Goal: Transaction & Acquisition: Purchase product/service

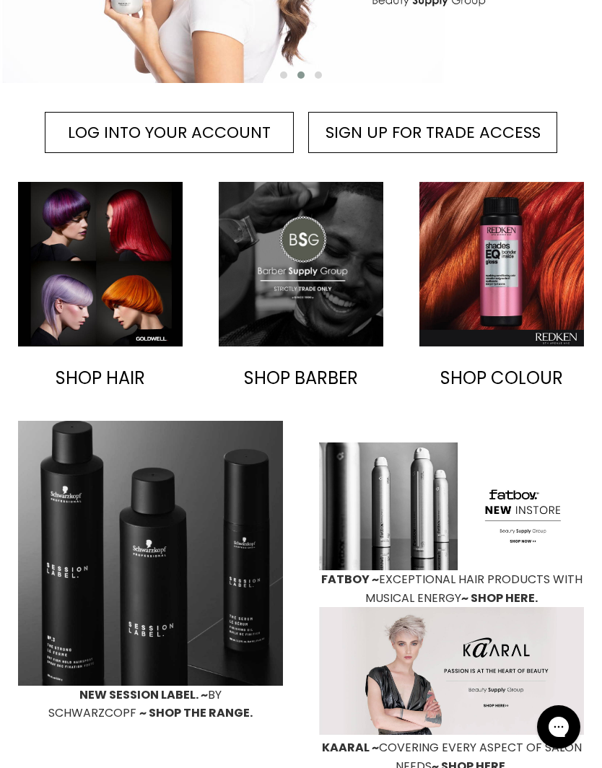
scroll to position [388, 0]
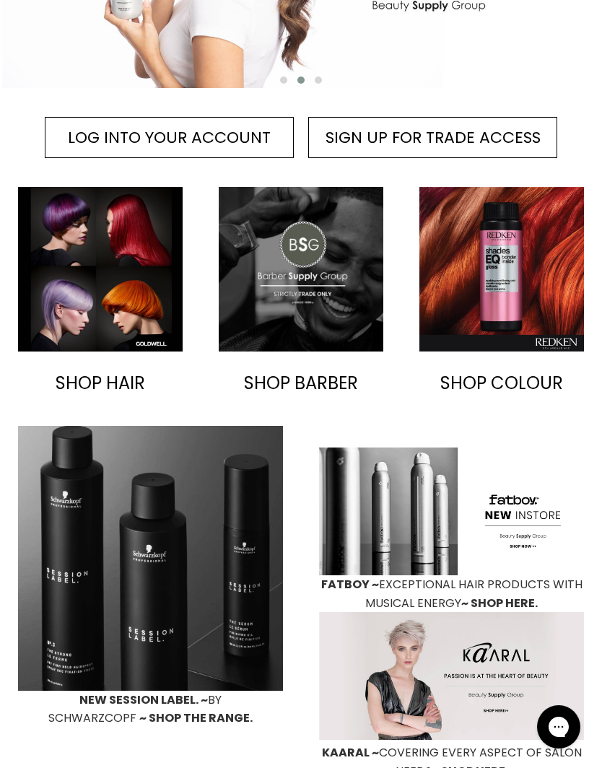
click at [116, 305] on img "Main content" at bounding box center [100, 269] width 165 height 165
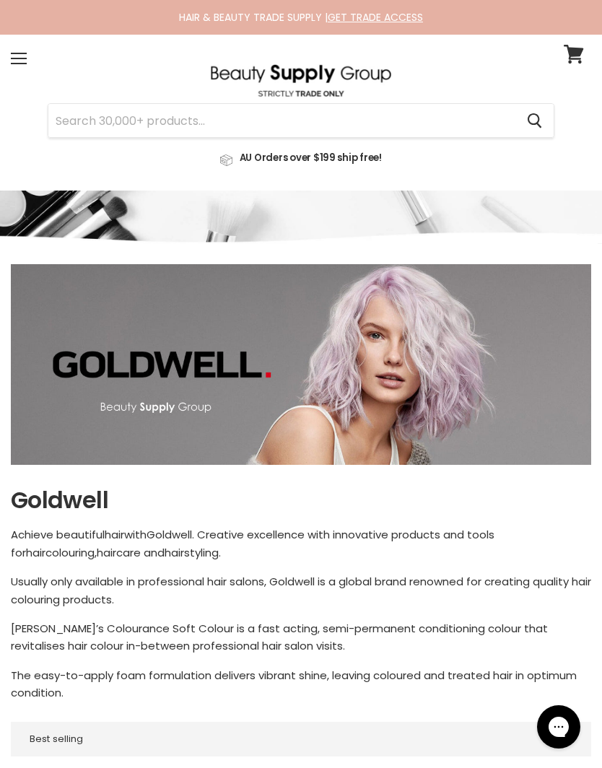
click at [90, 121] on input "Search" at bounding box center [281, 120] width 467 height 33
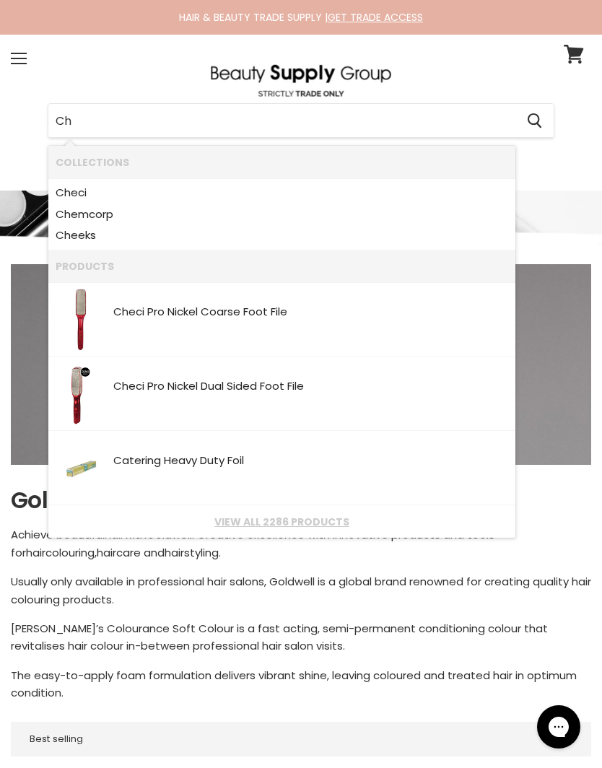
type input "C"
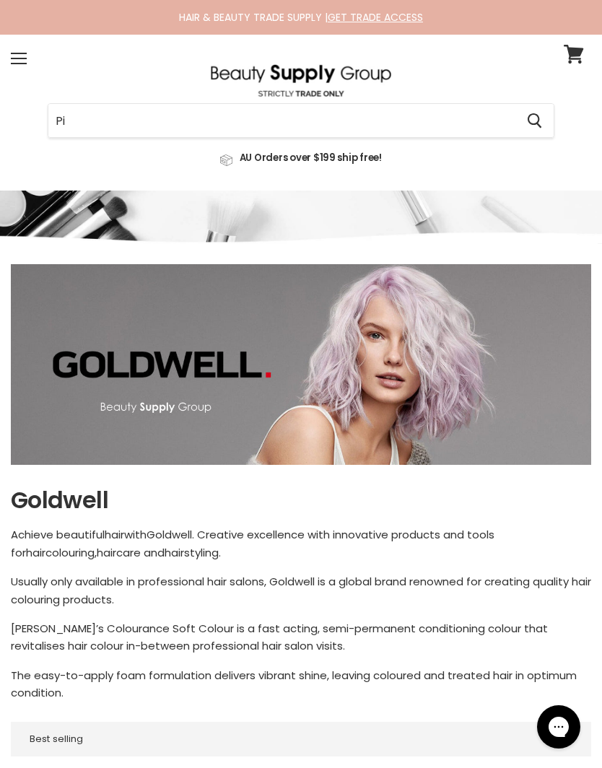
type input "Pin"
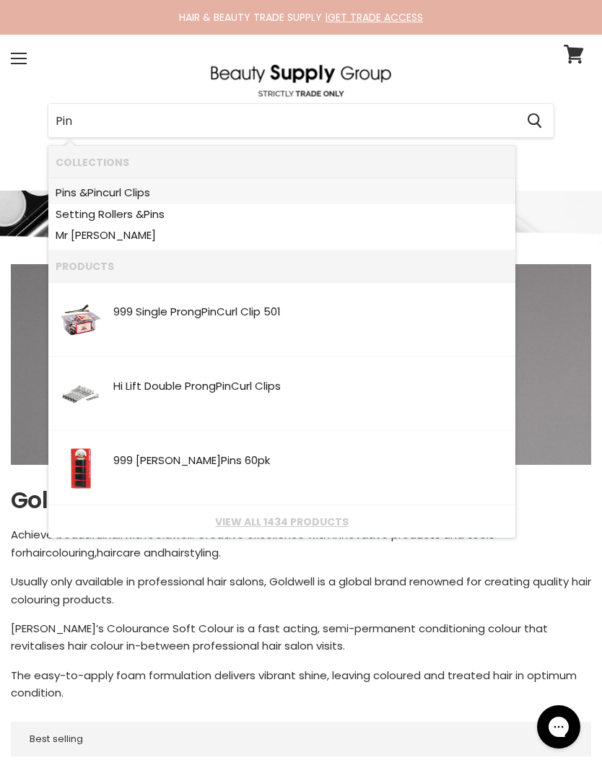
click at [140, 189] on link "Pin s & Pin curl Clips" at bounding box center [282, 193] width 453 height 22
